Goal: Complete application form: Complete application form

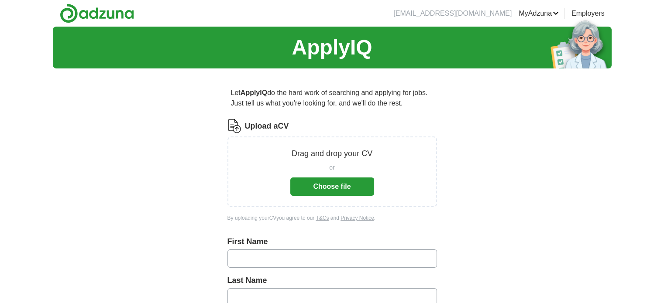
click at [329, 190] on button "Choose file" at bounding box center [332, 187] width 84 height 18
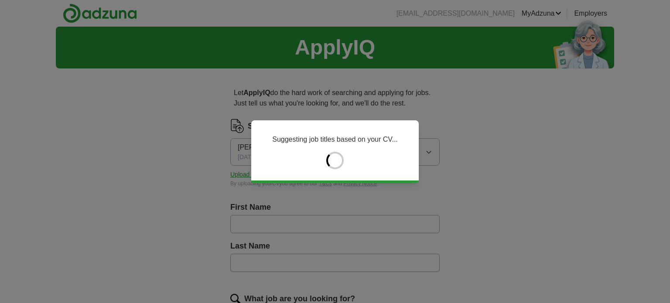
type input "*******"
type input "******"
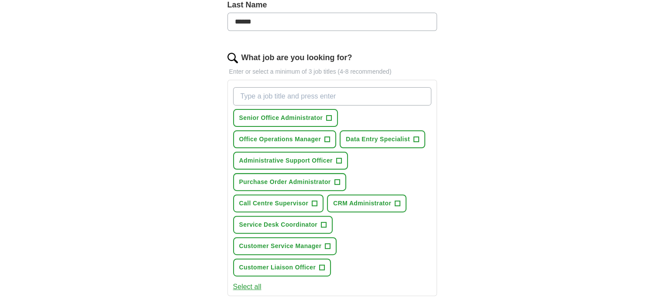
scroll to position [243, 0]
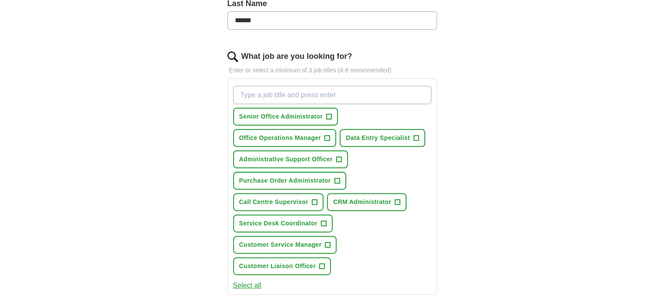
click at [271, 93] on input "What job are you looking for?" at bounding box center [332, 95] width 198 height 18
type input "a"
type input "s"
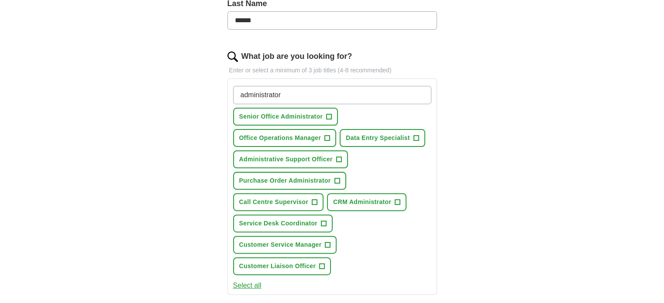
type input "administrator"
click at [414, 137] on span "+" at bounding box center [415, 138] width 5 height 7
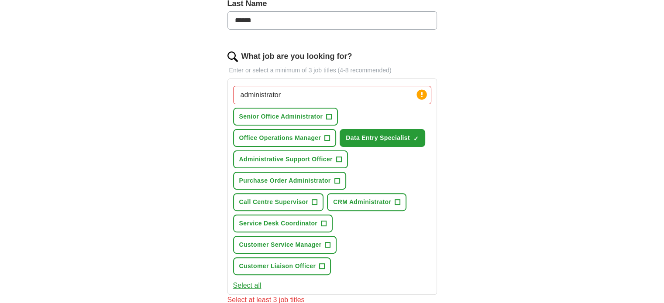
click at [314, 96] on input "administrator" at bounding box center [332, 95] width 198 height 18
click at [337, 157] on span "+" at bounding box center [338, 159] width 5 height 7
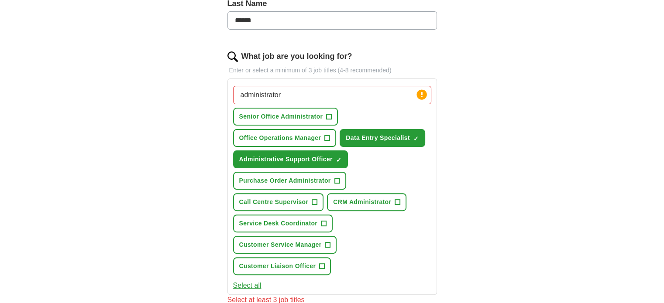
click at [284, 95] on input "administrator" at bounding box center [332, 95] width 198 height 18
drag, startPoint x: 284, startPoint y: 95, endPoint x: 202, endPoint y: 94, distance: 82.0
click at [202, 94] on div "Let ApplyIQ do the hard work of searching and applying for jobs. Just tell us w…" at bounding box center [331, 185] width 279 height 705
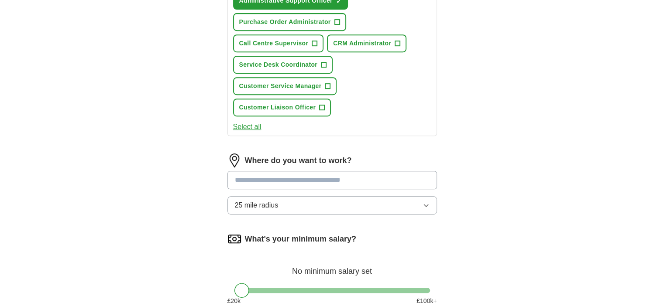
scroll to position [403, 0]
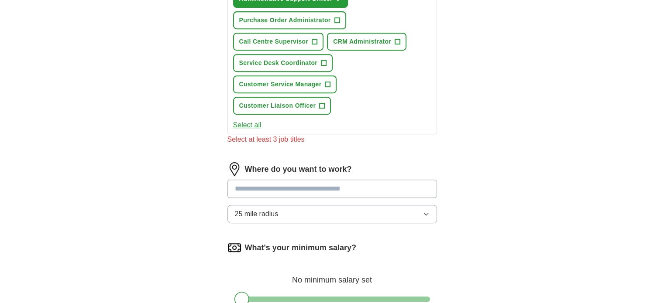
click at [277, 180] on input at bounding box center [331, 189] width 209 height 18
click at [306, 61] on span "Service Desk Coordinator" at bounding box center [278, 62] width 79 height 9
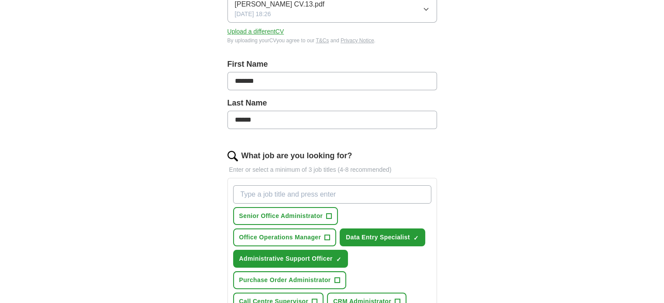
scroll to position [57, 0]
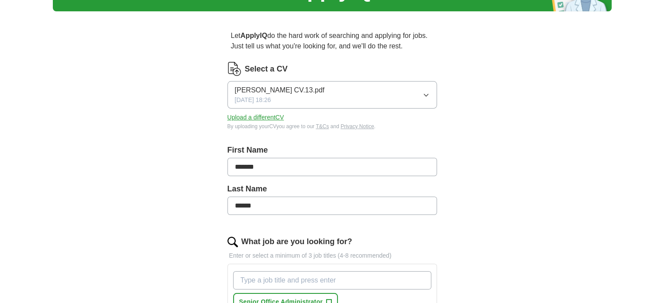
click at [293, 281] on input "What job are you looking for?" at bounding box center [332, 280] width 198 height 18
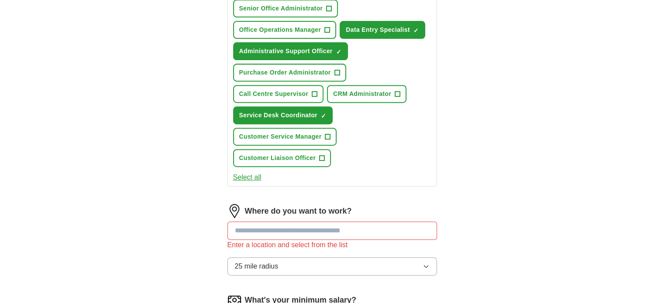
scroll to position [352, 0]
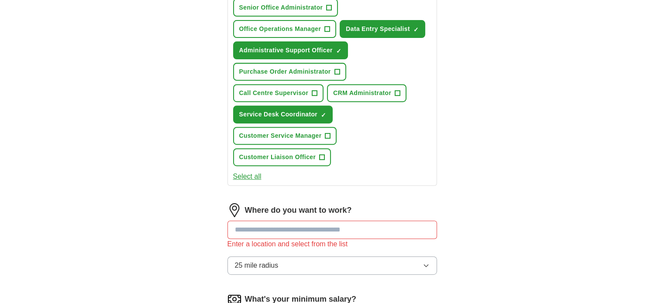
type input "office administrator"
click at [301, 223] on input at bounding box center [331, 230] width 209 height 18
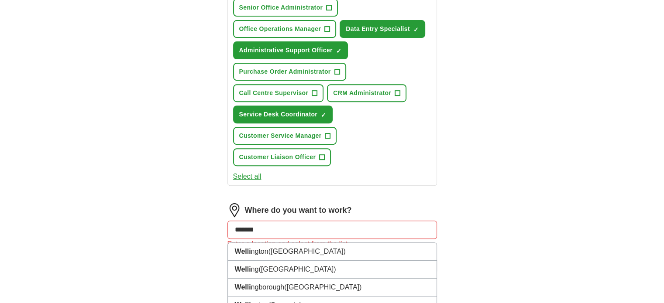
type input "********"
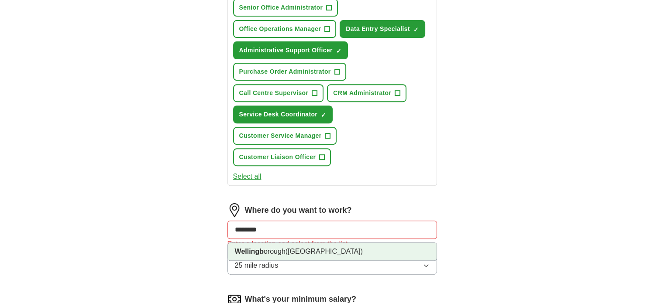
click at [284, 249] on li "Wellingb orough ([GEOGRAPHIC_DATA])" at bounding box center [332, 251] width 209 height 17
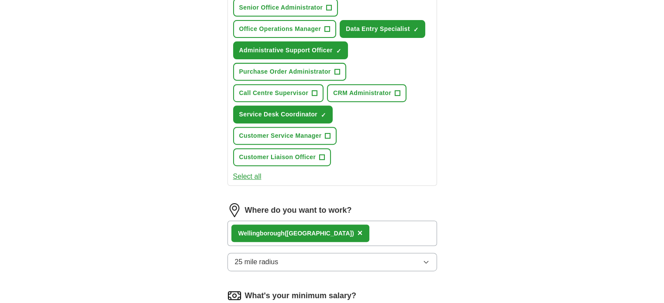
click at [375, 229] on div "Wellingb orough ([GEOGRAPHIC_DATA]) ×" at bounding box center [331, 233] width 209 height 25
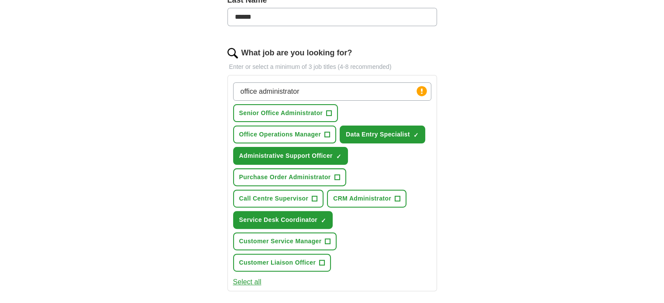
scroll to position [244, 0]
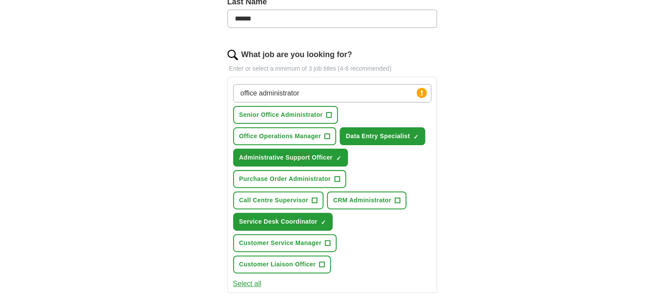
click at [318, 93] on input "office administrator" at bounding box center [332, 93] width 198 height 18
type input "o"
click at [332, 178] on button "Purchase Order Administrator +" at bounding box center [289, 179] width 113 height 18
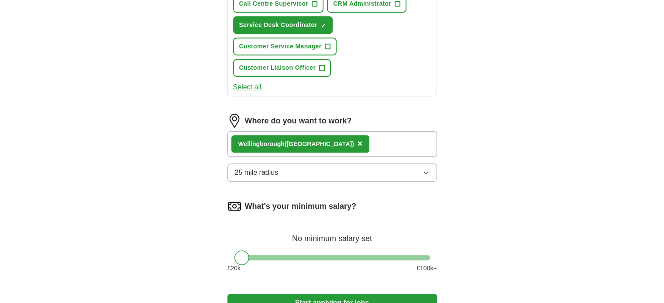
scroll to position [443, 0]
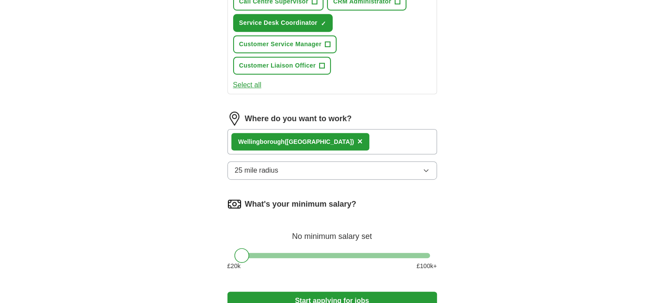
click at [424, 167] on icon "button" at bounding box center [425, 170] width 7 height 7
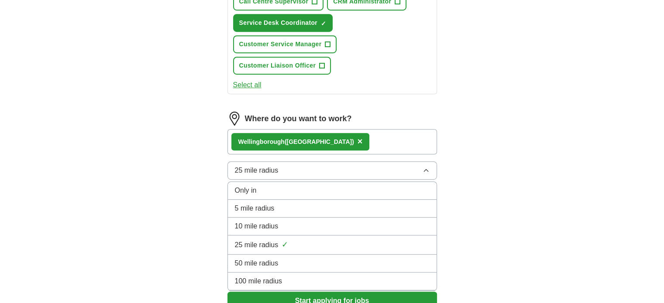
click at [264, 221] on span "10 mile radius" at bounding box center [257, 226] width 44 height 10
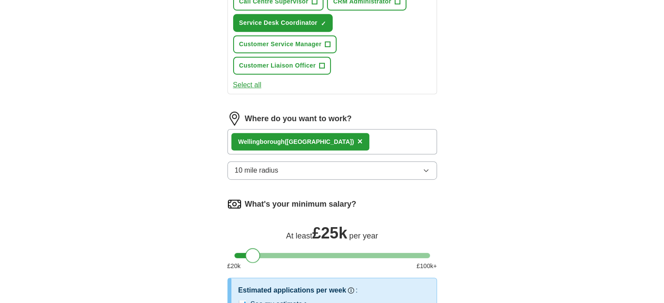
drag, startPoint x: 240, startPoint y: 251, endPoint x: 251, endPoint y: 251, distance: 11.8
click at [251, 251] on div at bounding box center [252, 255] width 15 height 15
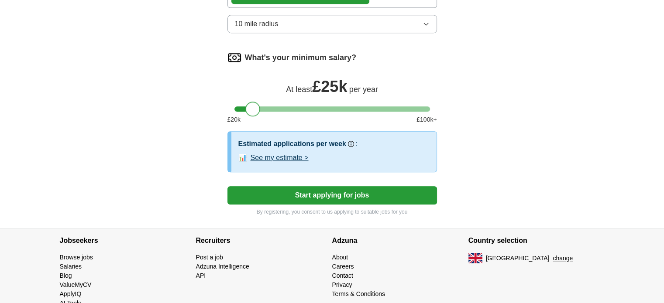
scroll to position [607, 0]
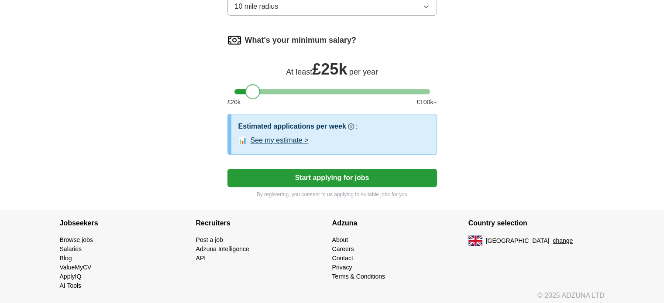
click at [333, 177] on button "Start applying for jobs" at bounding box center [331, 178] width 209 height 18
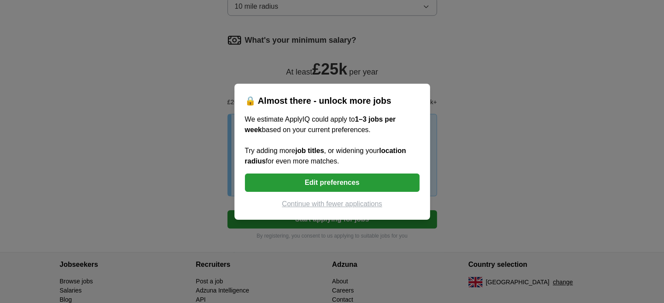
click at [327, 186] on button "Edit preferences" at bounding box center [332, 183] width 175 height 18
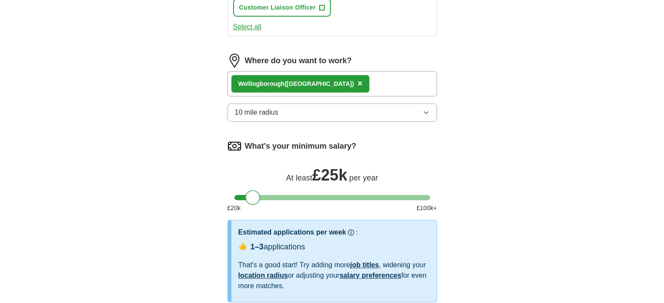
scroll to position [500, 0]
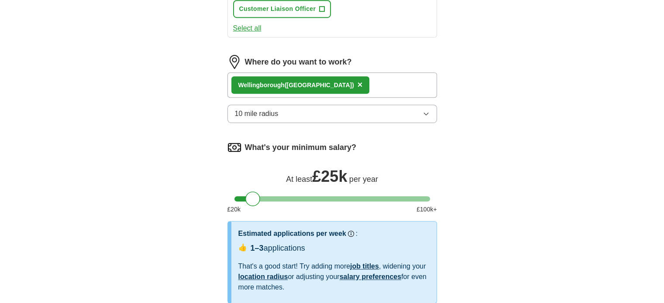
click at [429, 109] on button "10 mile radius" at bounding box center [331, 114] width 209 height 18
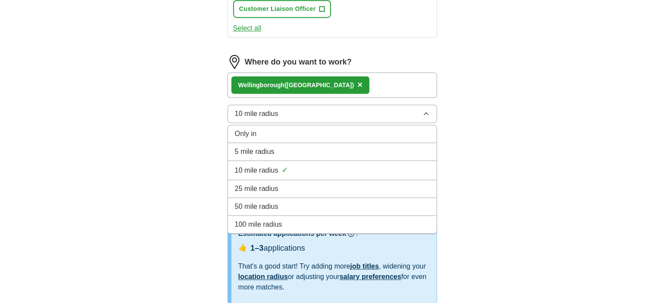
click at [262, 166] on span "10 mile radius" at bounding box center [257, 170] width 44 height 10
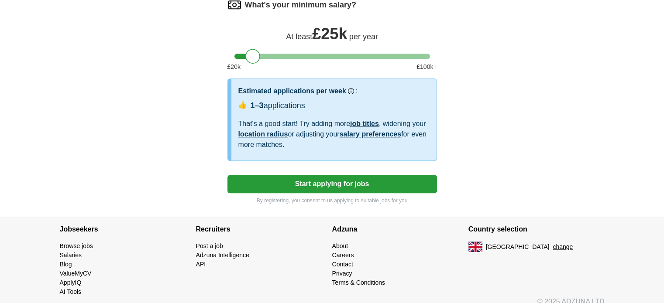
scroll to position [649, 0]
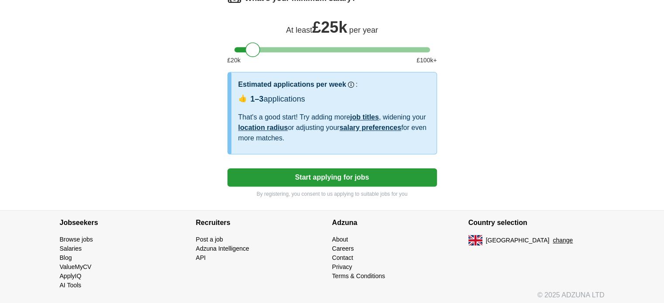
click at [325, 179] on button "Start applying for jobs" at bounding box center [331, 177] width 209 height 18
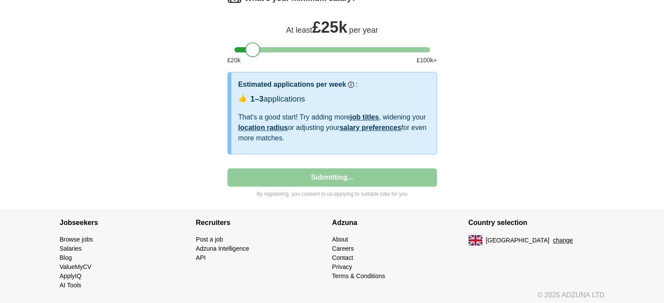
select select "**"
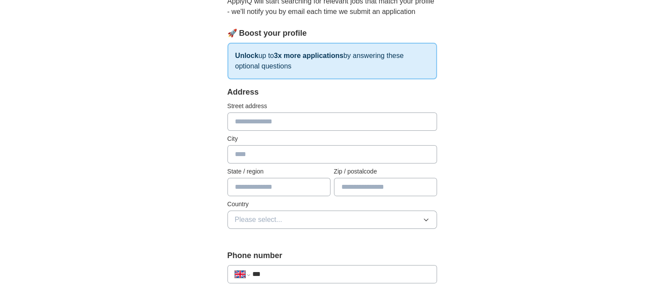
scroll to position [105, 0]
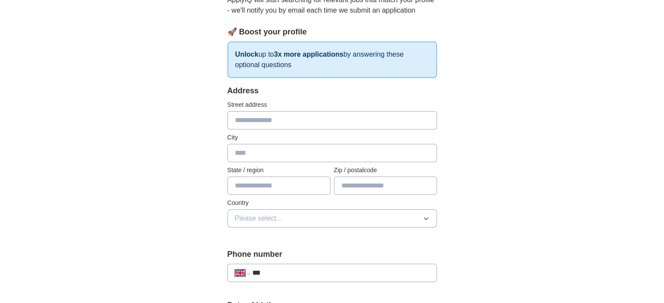
click at [249, 124] on input "text" at bounding box center [331, 120] width 209 height 18
type input "**********"
type input "********"
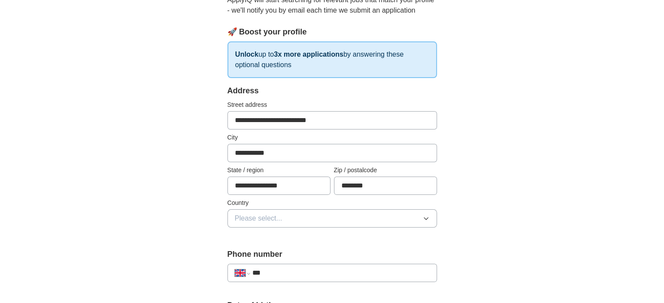
click at [289, 219] on button "Please select..." at bounding box center [331, 218] width 209 height 18
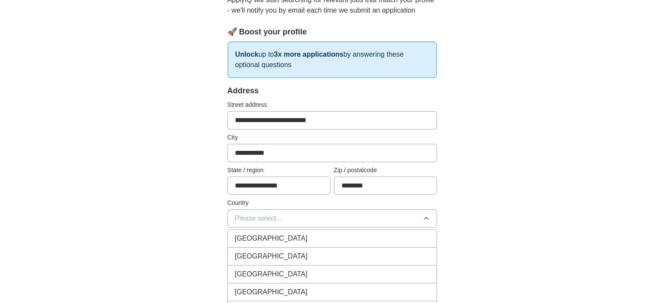
click at [288, 234] on div "[GEOGRAPHIC_DATA]" at bounding box center [332, 238] width 195 height 10
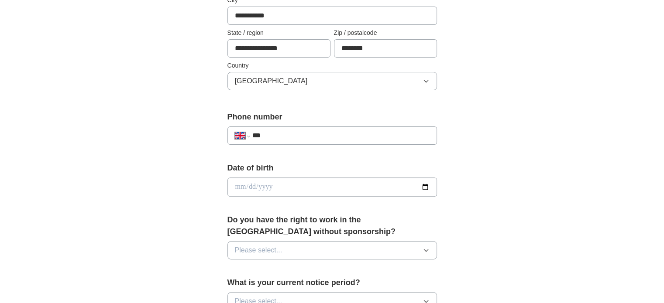
scroll to position [246, 0]
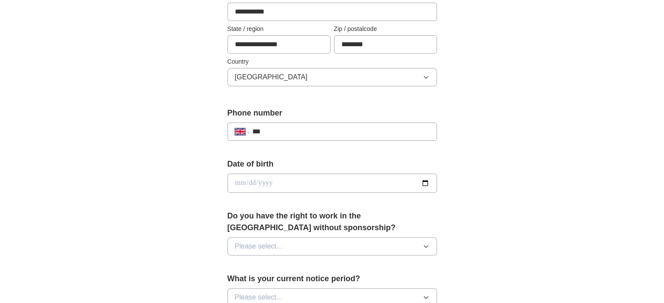
click at [285, 133] on input "***" at bounding box center [340, 132] width 177 height 10
type input "**********"
click at [252, 180] on input "date" at bounding box center [331, 183] width 209 height 19
click at [236, 183] on input "date" at bounding box center [331, 183] width 209 height 19
type input "**********"
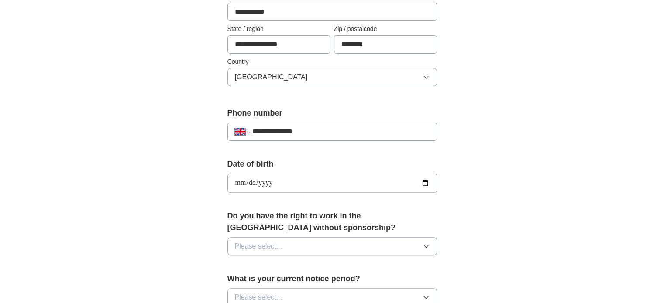
click at [267, 242] on span "Please select..." at bounding box center [259, 246] width 48 height 10
click at [250, 261] on div "Yes" at bounding box center [332, 266] width 195 height 10
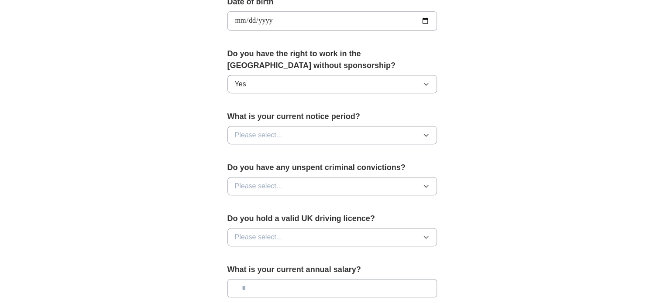
scroll to position [409, 0]
click at [428, 133] on icon "button" at bounding box center [425, 134] width 7 height 7
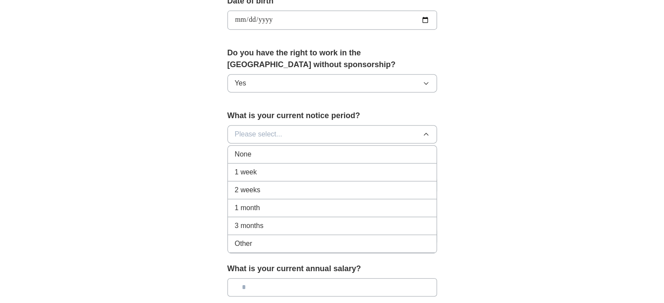
click at [257, 175] on div "1 week" at bounding box center [332, 172] width 195 height 10
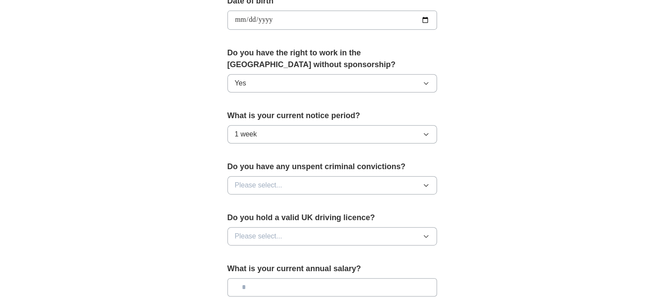
click at [426, 187] on button "Please select..." at bounding box center [331, 185] width 209 height 18
click at [258, 218] on div "No" at bounding box center [332, 223] width 195 height 10
click at [424, 233] on icon "button" at bounding box center [425, 236] width 7 height 7
click at [250, 252] on div "Yes" at bounding box center [332, 256] width 195 height 10
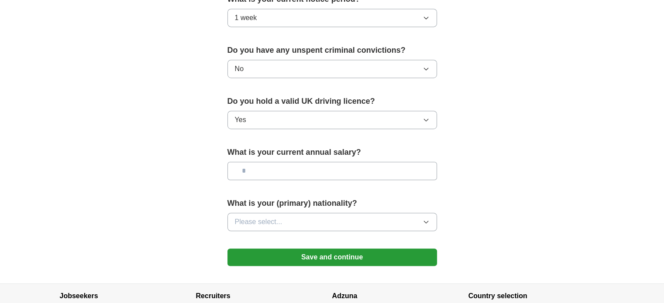
scroll to position [536, 0]
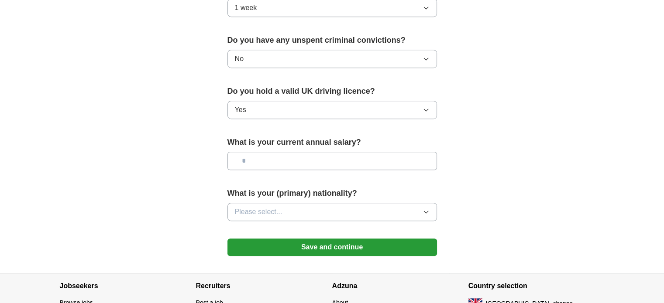
click at [277, 161] on input "text" at bounding box center [331, 161] width 209 height 18
type input "***"
click at [426, 211] on icon "button" at bounding box center [426, 212] width 4 height 2
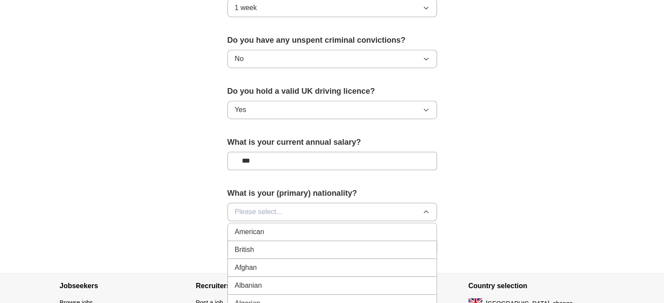
click at [287, 242] on li "British" at bounding box center [332, 250] width 209 height 18
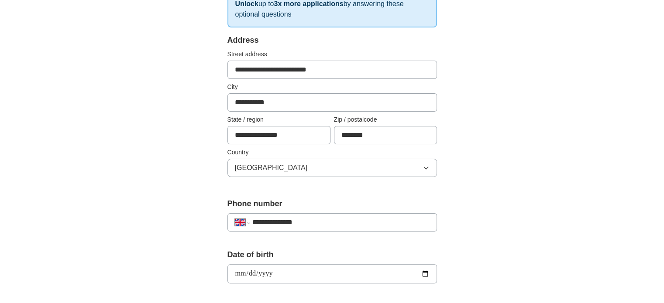
scroll to position [153, 0]
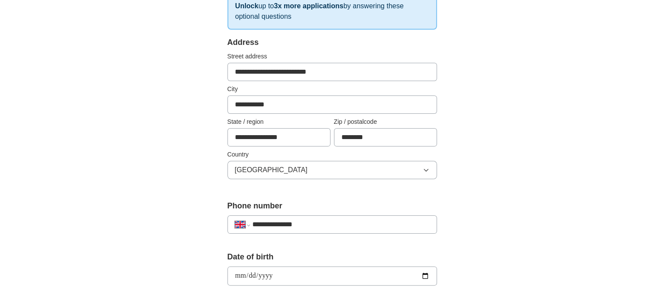
drag, startPoint x: 283, startPoint y: 107, endPoint x: 212, endPoint y: 99, distance: 71.5
click at [212, 99] on div "**********" at bounding box center [331, 289] width 279 height 734
type input "**********"
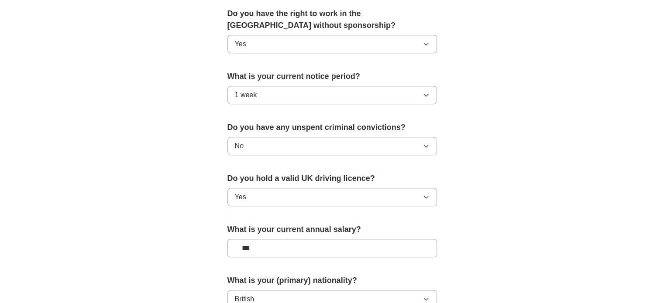
scroll to position [456, 0]
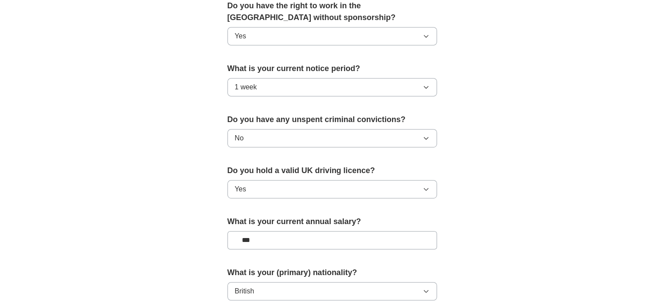
click at [256, 239] on input "***" at bounding box center [331, 240] width 209 height 18
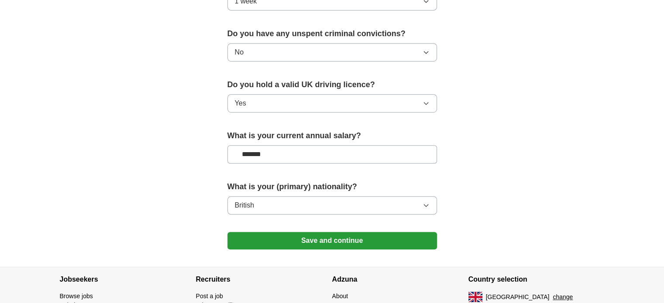
scroll to position [600, 0]
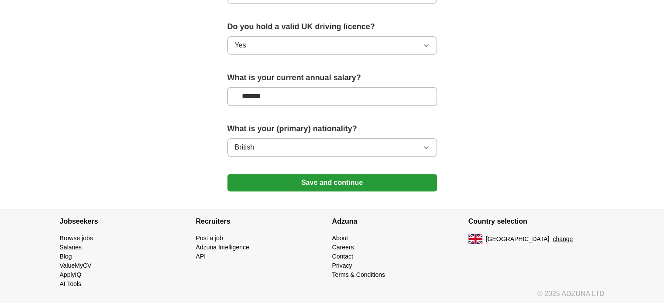
type input "*******"
click at [321, 181] on button "Save and continue" at bounding box center [331, 182] width 209 height 17
